Goal: Transaction & Acquisition: Obtain resource

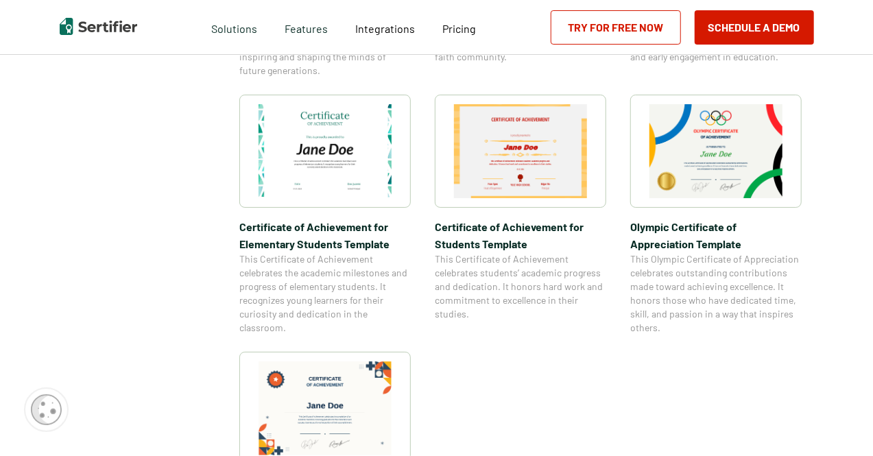
scroll to position [1028, 0]
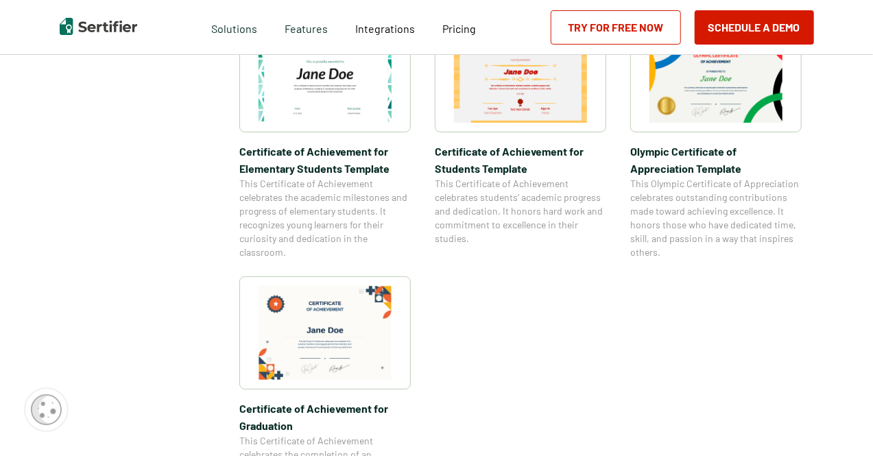
click at [339, 319] on img at bounding box center [324, 333] width 133 height 94
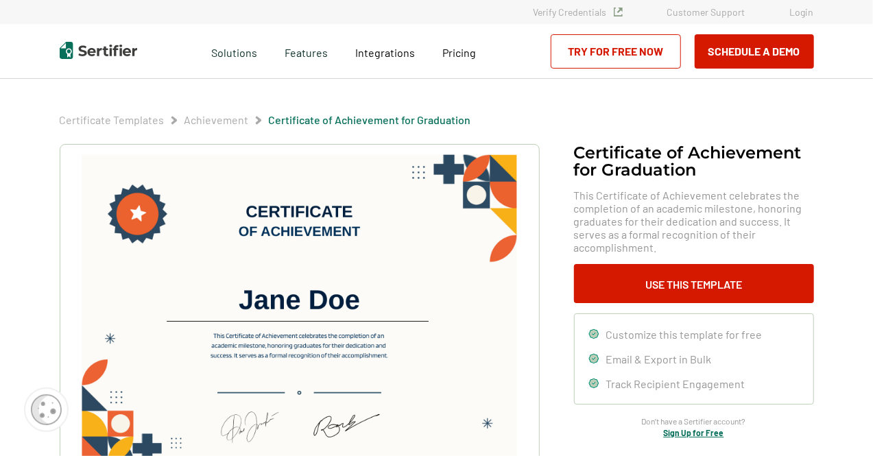
click at [331, 300] on img at bounding box center [299, 308] width 436 height 308
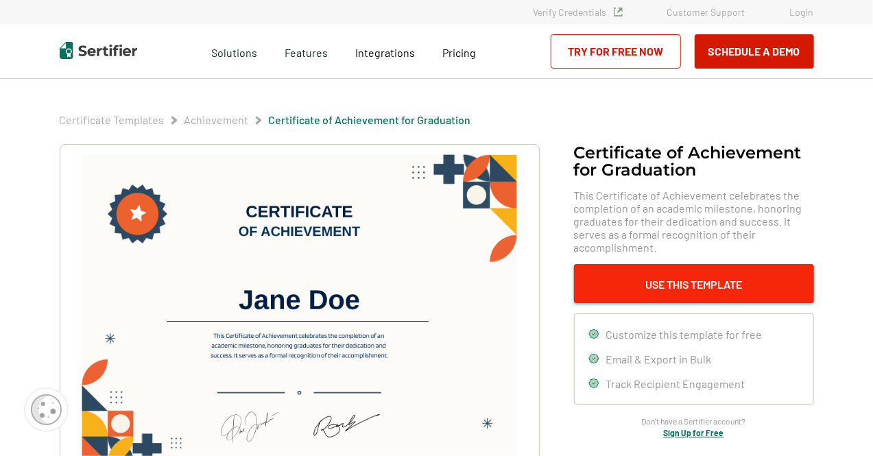
click at [657, 293] on button "Use This Template" at bounding box center [694, 283] width 240 height 39
